Goal: Navigation & Orientation: Find specific page/section

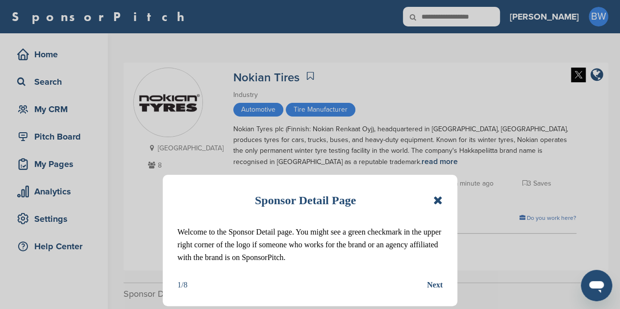
click at [440, 198] on icon at bounding box center [437, 201] width 9 height 12
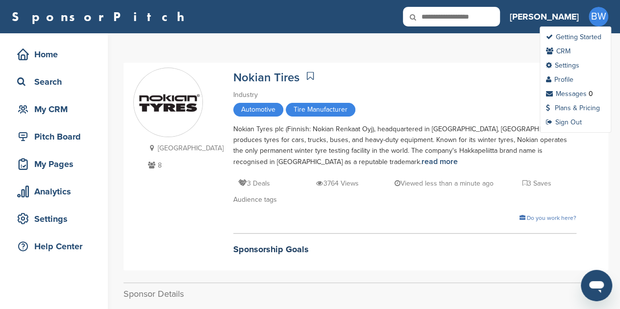
click at [591, 18] on span "BW" at bounding box center [599, 17] width 20 height 20
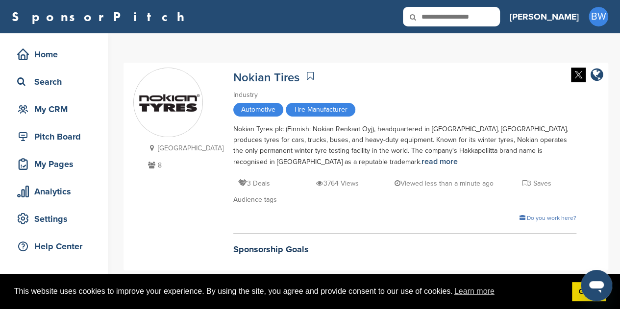
click at [4, 16] on div "SponsorPitch Home Search My CRM Pitch Board My Pages Analytics Settings Help Ce…" at bounding box center [310, 16] width 620 height 33
click at [29, 16] on link "SponsorPitch" at bounding box center [101, 16] width 179 height 13
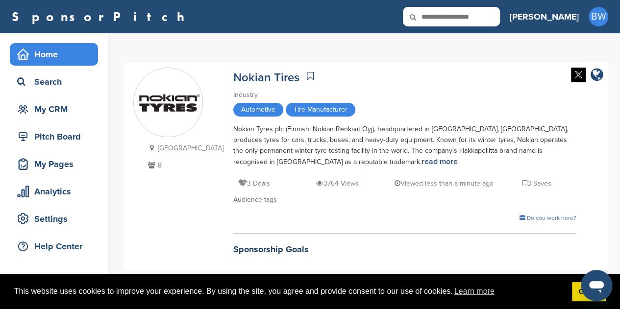
click at [43, 50] on div "Home" at bounding box center [56, 55] width 83 height 18
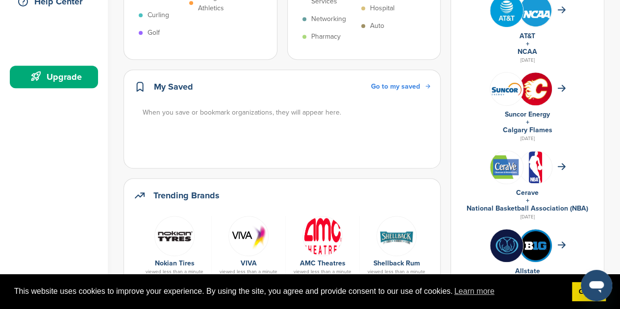
scroll to position [392, 0]
